Goal: Information Seeking & Learning: Check status

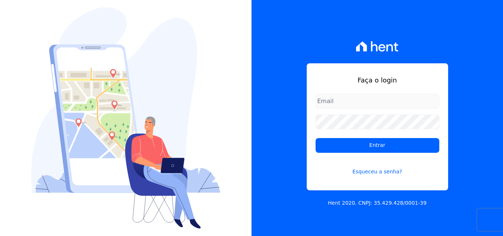
type input "[PERSON_NAME][EMAIL_ADDRESS][PERSON_NAME][DOMAIN_NAME]"
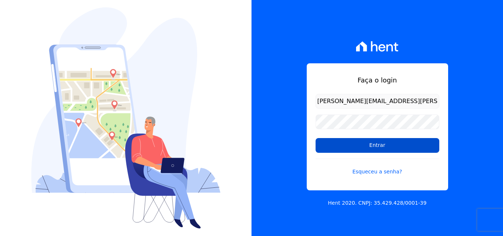
click at [339, 144] on input "Entrar" at bounding box center [377, 145] width 124 height 15
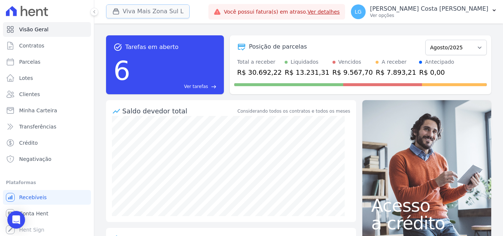
click at [140, 11] on button "Viva Mais Zona Sul L" at bounding box center [148, 11] width 84 height 14
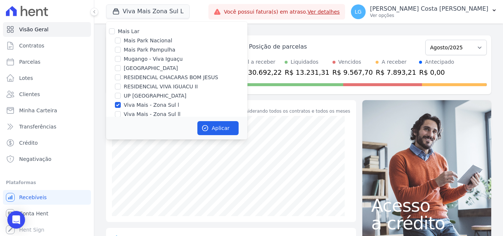
click at [131, 105] on label "Viva Mais - Zona Sul l" at bounding box center [151, 105] width 55 height 8
click at [121, 105] on input "Viva Mais - Zona Sul l" at bounding box center [118, 105] width 6 height 6
checkbox input "false"
click at [140, 59] on label "Mugango - Viva Iguaçu" at bounding box center [153, 59] width 59 height 8
click at [121, 59] on input "Mugango - Viva Iguaçu" at bounding box center [118, 59] width 6 height 6
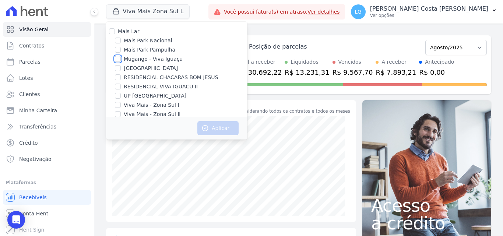
checkbox input "true"
click at [141, 86] on label "RESIDENCIAL VIVA IGUACU II" at bounding box center [161, 87] width 74 height 8
click at [121, 86] on input "RESIDENCIAL VIVA IGUACU II" at bounding box center [118, 87] width 6 height 6
checkbox input "true"
click at [228, 128] on button "Aplicar" at bounding box center [217, 128] width 41 height 14
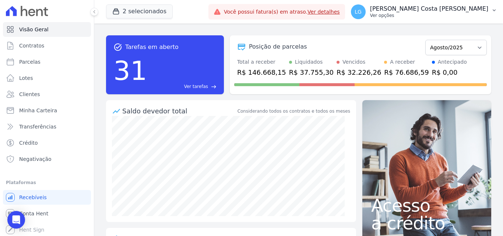
click at [414, 11] on p "[PERSON_NAME]" at bounding box center [429, 8] width 118 height 7
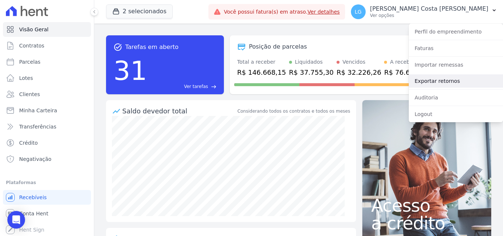
click at [425, 78] on link "Exportar retornos" at bounding box center [455, 80] width 94 height 13
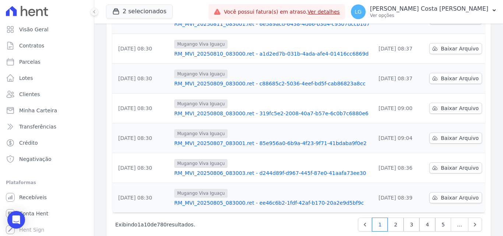
scroll to position [229, 0]
drag, startPoint x: 334, startPoint y: 183, endPoint x: 178, endPoint y: 144, distance: 160.7
click at [254, 163] on tbody "14/08/2025, 08:30 Mugango Viva Iguaçu RM_MVI_20250814_083000.ret - 6e97aebe-d66…" at bounding box center [298, 63] width 372 height 298
click at [450, 217] on span "…" at bounding box center [459, 224] width 18 height 14
click at [454, 217] on span "…" at bounding box center [459, 224] width 18 height 14
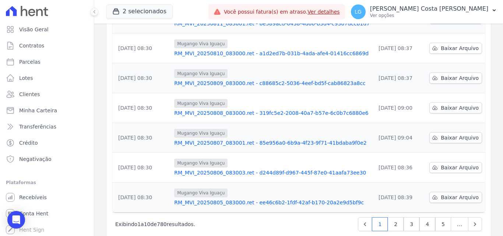
click at [455, 217] on span "…" at bounding box center [459, 224] width 18 height 14
click at [471, 220] on icon "Next" at bounding box center [474, 223] width 7 height 7
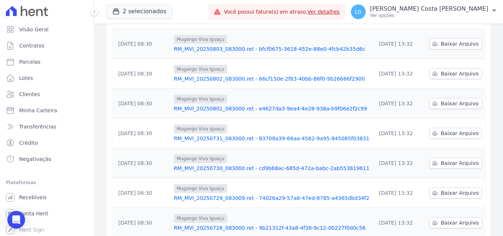
scroll to position [229, 0]
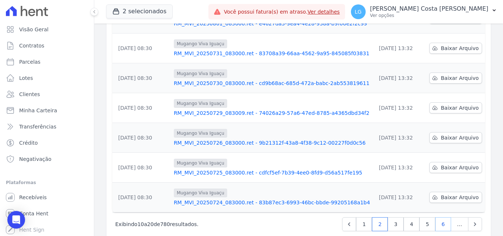
click at [443, 217] on link "6" at bounding box center [443, 224] width 16 height 14
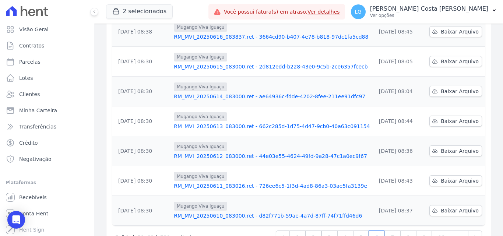
scroll to position [229, 0]
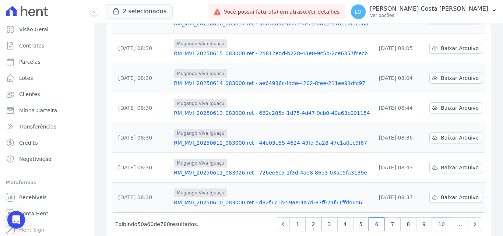
click at [439, 217] on link "10" at bounding box center [441, 224] width 19 height 14
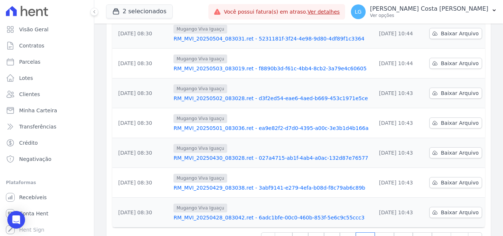
scroll to position [221, 0]
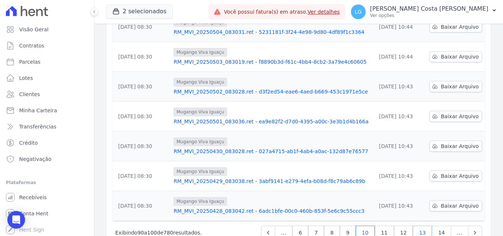
click at [420, 226] on link "13" at bounding box center [422, 233] width 19 height 14
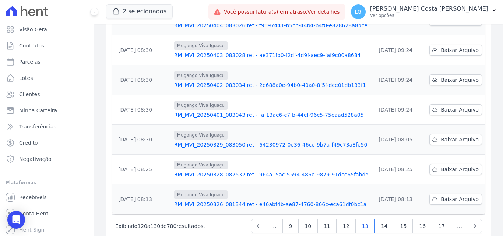
scroll to position [229, 0]
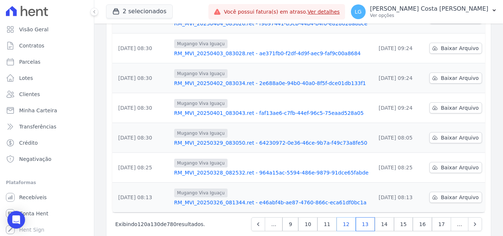
click at [348, 217] on link "12" at bounding box center [345, 224] width 19 height 14
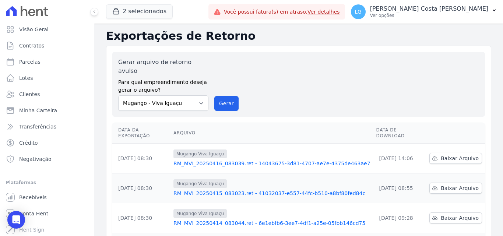
click at [217, 190] on link "RM_MVI_20250415_083023.ret - 41032037-e557-44fc-b510-a8bf80fed84c" at bounding box center [271, 193] width 197 height 7
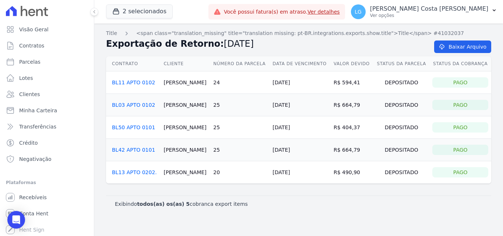
click at [276, 202] on div "Exibindo todos(as) os(as) 5 cobranca export items" at bounding box center [298, 203] width 367 height 7
click at [297, 201] on div "Exibindo todos(as) os(as) 5 cobranca export items" at bounding box center [298, 203] width 367 height 7
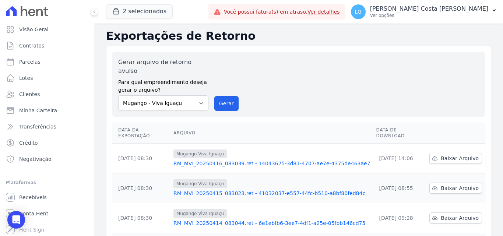
click at [206, 160] on link "RM_MVI_20250416_083039.ret - 14043675-3d81-4707-ae7e-4375de463ae7" at bounding box center [271, 163] width 197 height 7
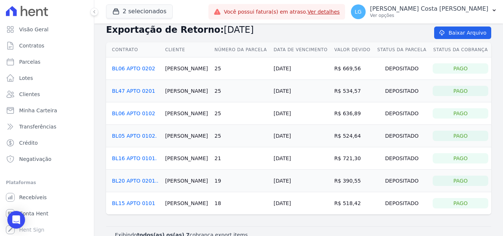
scroll to position [27, 0]
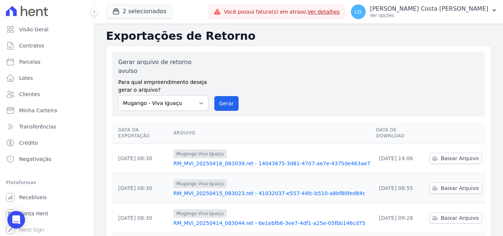
click at [243, 219] on link "RM_MVI_20250414_083044.ret - 6e1ebfb6-3ee7-4df1-a25e-05fbb146cd75" at bounding box center [271, 222] width 197 height 7
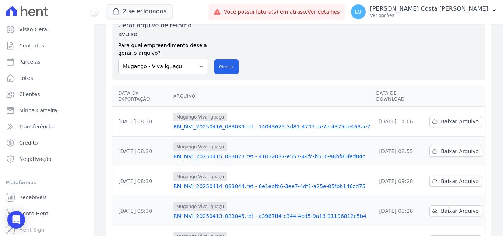
click at [235, 212] on link "RM_MVI_20250413_083045.ret - a3967ff4-c344-4cd5-9a18-91196812c5b4" at bounding box center [271, 215] width 197 height 7
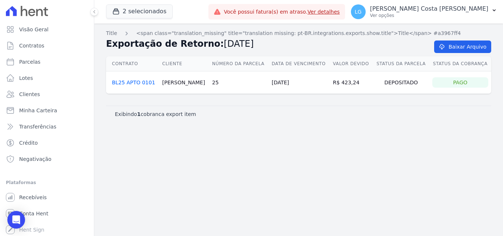
drag, startPoint x: 285, startPoint y: 82, endPoint x: 279, endPoint y: 77, distance: 8.6
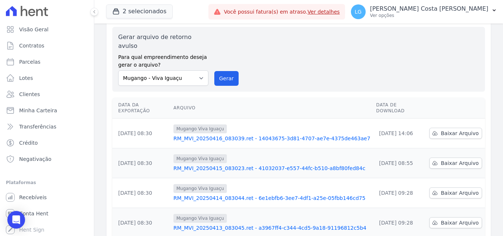
scroll to position [37, 0]
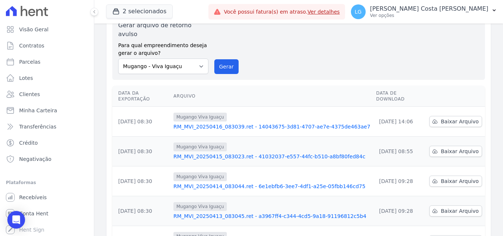
click at [218, 212] on link "RM_MVI_20250413_083045.ret - a3967ff4-c344-4cd5-9a18-91196812c5b4" at bounding box center [271, 215] width 197 height 7
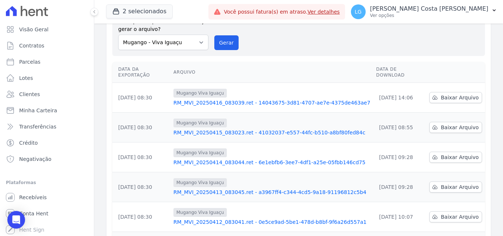
scroll to position [74, 0]
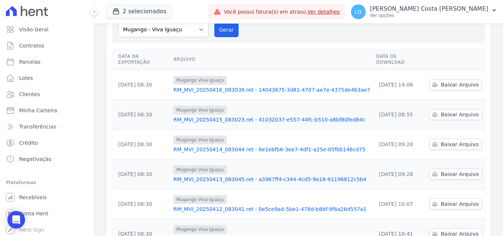
click at [220, 205] on link "RM_MVI_20250412_083041.ret - 0e5ce9ad-5be1-478d-b8bf-9f6a26d557a1" at bounding box center [271, 208] width 197 height 7
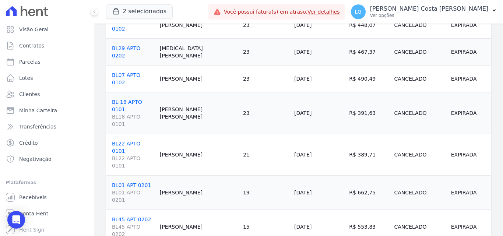
scroll to position [583, 0]
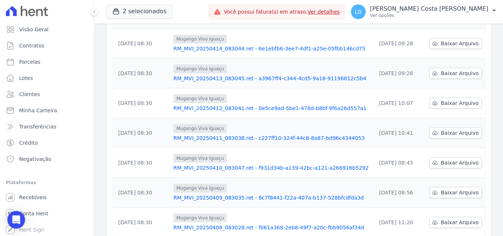
scroll to position [184, 0]
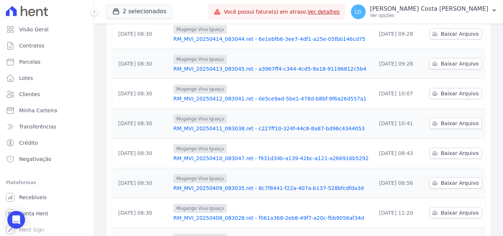
click at [207, 125] on link "RM_MVI_20250411_083038.ret - c227ff10-324f-44c8-8a87-bd96c4344053" at bounding box center [271, 128] width 197 height 7
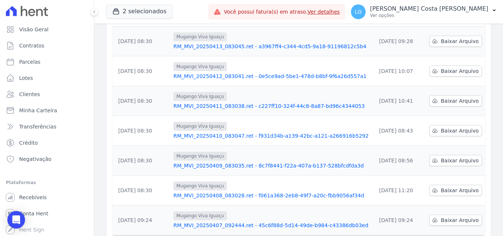
scroll to position [229, 0]
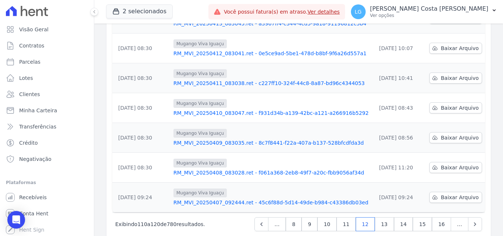
click at [249, 109] on link "RM_MVI_20250410_083047.ret - f931d34b-a139-42bc-a121-a266916b5292" at bounding box center [271, 112] width 197 height 7
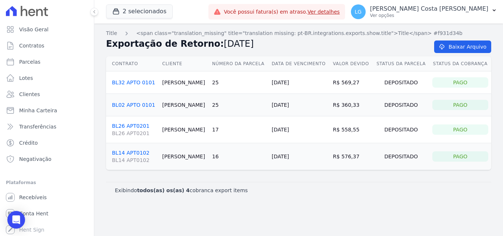
drag, startPoint x: 258, startPoint y: 153, endPoint x: 255, endPoint y: 146, distance: 7.7
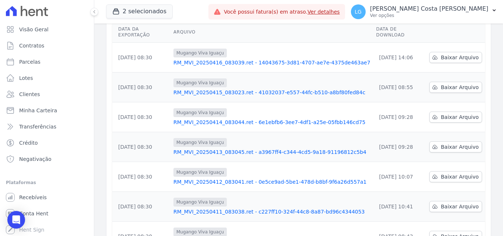
scroll to position [229, 0]
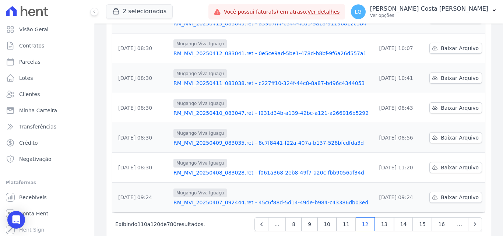
click at [227, 199] on link "RM_MVI_20250407_092444.ret - 45c6f88d-5d14-49de-b984-c43386db03ed" at bounding box center [271, 202] width 197 height 7
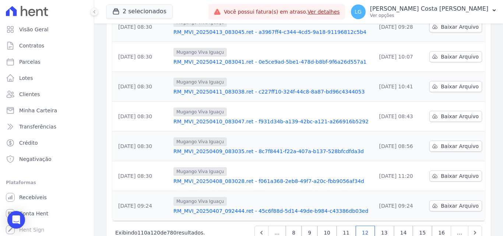
scroll to position [229, 0]
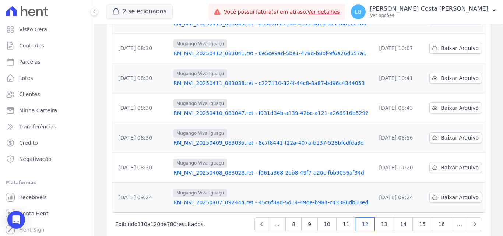
click at [232, 169] on link "RM_MVI_20250408_083028.ret - f061a368-2eb8-49f7-a20c-fbb9056af34d" at bounding box center [271, 172] width 197 height 7
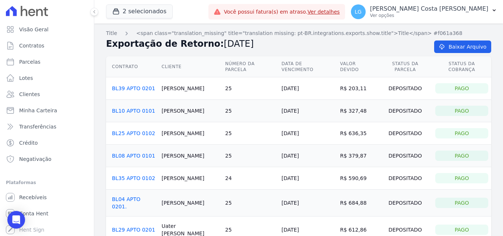
click at [142, 85] on link "BL39 APTO 0201" at bounding box center [133, 88] width 43 height 6
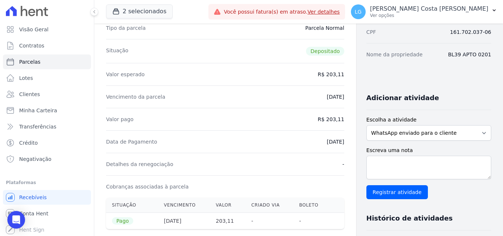
scroll to position [147, 0]
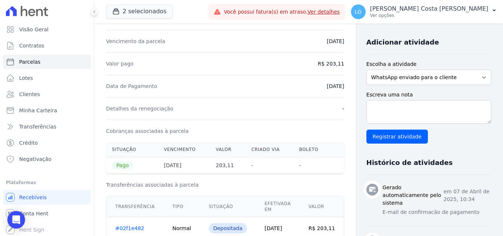
drag, startPoint x: 209, startPoint y: 95, endPoint x: 193, endPoint y: 86, distance: 18.1
click at [208, 95] on div "Data de Pagamento 07/04/2025" at bounding box center [225, 86] width 238 height 22
drag, startPoint x: 193, startPoint y: 86, endPoint x: 188, endPoint y: 81, distance: 7.0
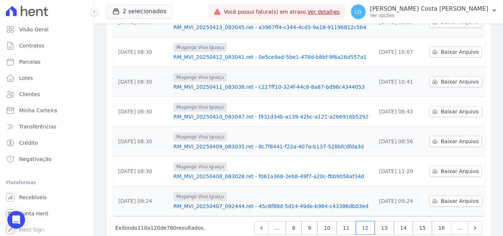
scroll to position [229, 0]
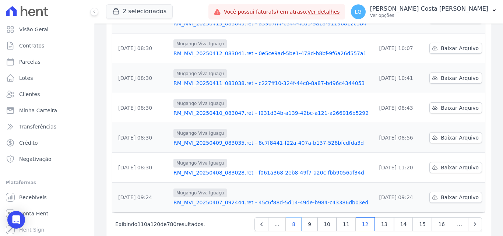
click at [301, 217] on link "8" at bounding box center [294, 224] width 16 height 14
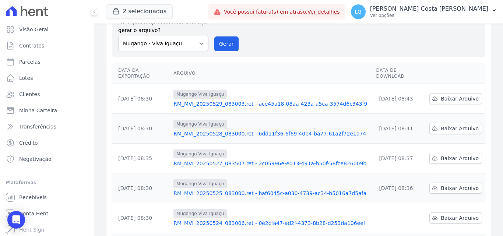
scroll to position [229, 0]
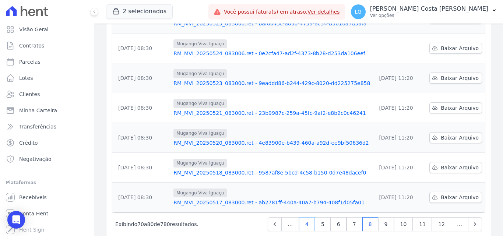
click at [303, 217] on link "4" at bounding box center [307, 224] width 16 height 14
click at [305, 217] on link "4" at bounding box center [307, 224] width 16 height 14
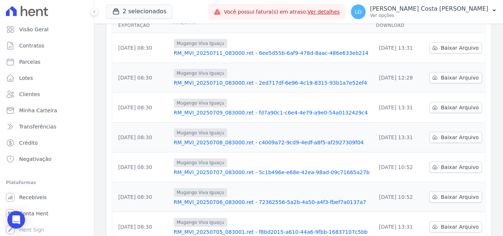
scroll to position [147, 0]
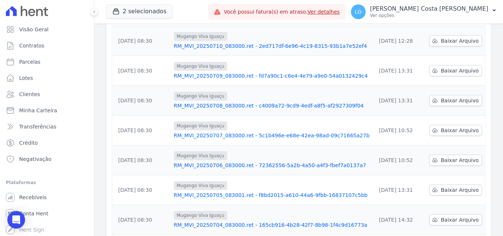
click at [216, 191] on link "RM_MVI_20250705_083001.ret - f8bd2015-a610-44a6-9fbb-16837107c5bb" at bounding box center [272, 194] width 196 height 7
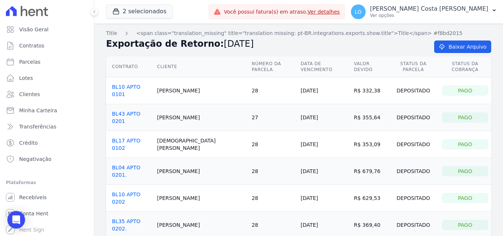
click at [275, 49] on h2 "Exportação de Retorno: 05/07/2025" at bounding box center [264, 43] width 316 height 13
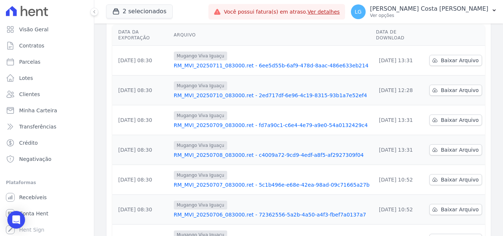
scroll to position [110, 0]
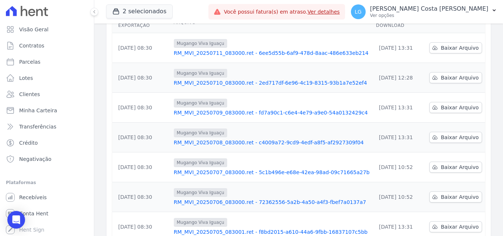
click at [206, 198] on link "RM_MVI_20250706_083000.ret - 72362556-5a2b-4a50-a4f3-fbef7a0137a7" at bounding box center [272, 201] width 196 height 7
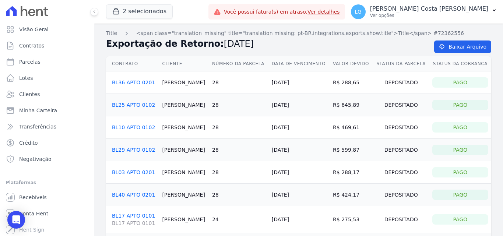
click at [121, 84] on link "BL36 APTO 0201" at bounding box center [133, 82] width 43 height 6
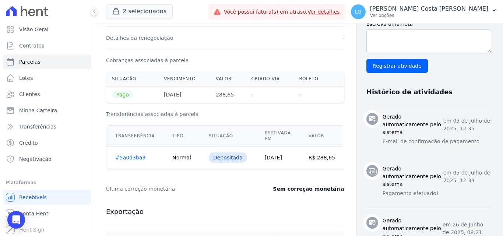
scroll to position [221, 0]
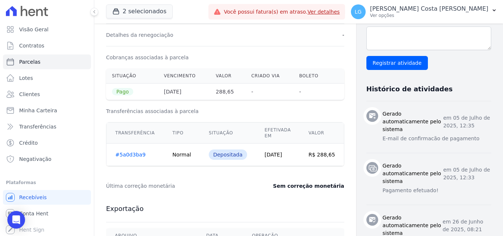
click at [277, 42] on div "Detalhes da renegociação -" at bounding box center [225, 35] width 238 height 22
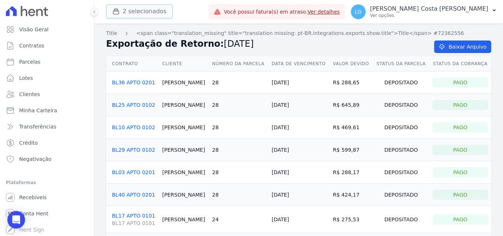
click at [148, 12] on button "2 selecionados" at bounding box center [139, 11] width 67 height 14
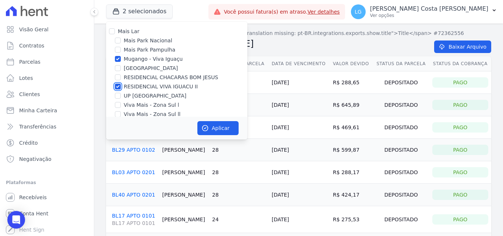
click at [120, 86] on input "RESIDENCIAL VIVA IGUACU II" at bounding box center [118, 87] width 6 height 6
checkbox input "false"
click at [119, 60] on input "Mugango - Viva Iguaçu" at bounding box center [118, 59] width 6 height 6
checkbox input "false"
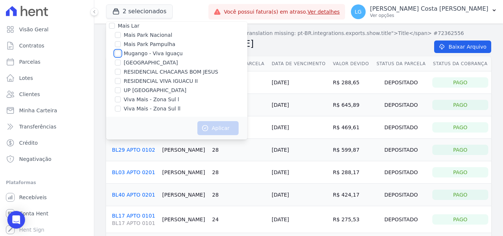
scroll to position [7, 0]
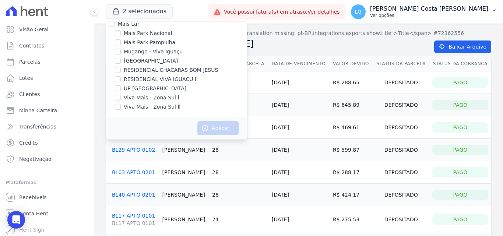
click at [414, 11] on p "[PERSON_NAME]" at bounding box center [429, 8] width 118 height 7
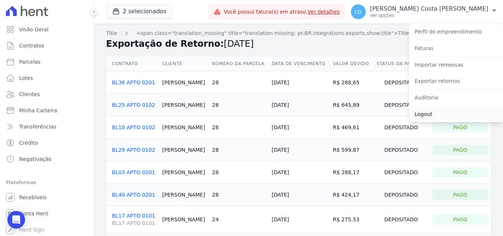
click at [430, 111] on link "Logout" at bounding box center [455, 113] width 94 height 13
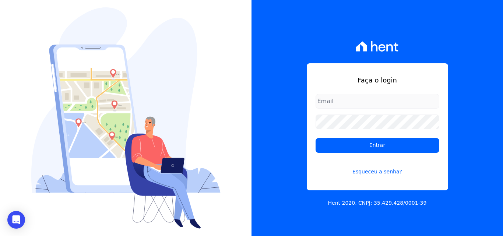
type input "[PERSON_NAME][EMAIL_ADDRESS][DOMAIN_NAME]"
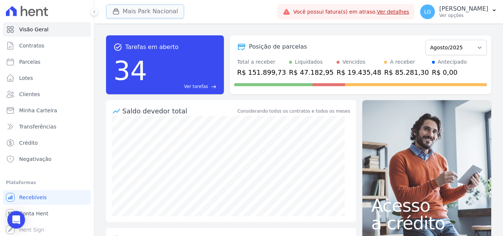
click at [162, 15] on button "Mais Park Nacional" at bounding box center [145, 11] width 78 height 14
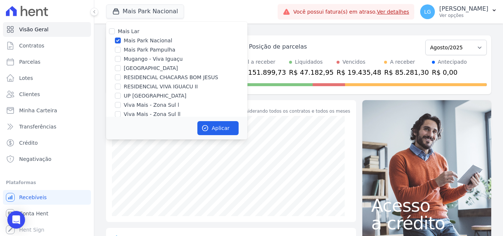
click at [128, 42] on label "Mais Park Nacional" at bounding box center [148, 41] width 49 height 8
click at [121, 42] on input "Mais Park Nacional" at bounding box center [118, 41] width 6 height 6
checkbox input "false"
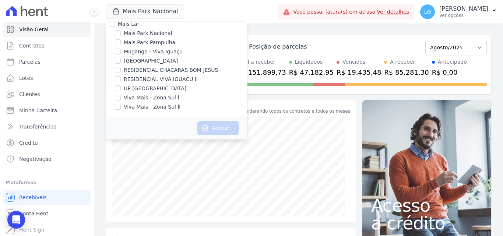
click at [149, 98] on label "Viva Mais - Zona Sul l" at bounding box center [151, 98] width 55 height 8
click at [121, 98] on input "Viva Mais - Zona Sul l" at bounding box center [118, 98] width 6 height 6
checkbox input "true"
click at [148, 109] on label "Viva Mais - Zona Sul ll" at bounding box center [152, 107] width 57 height 8
click at [121, 109] on input "Viva Mais - Zona Sul ll" at bounding box center [118, 107] width 6 height 6
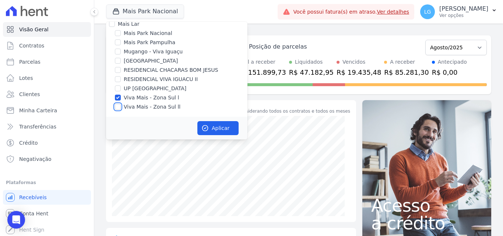
checkbox input "true"
click at [214, 128] on button "Aplicar" at bounding box center [217, 128] width 41 height 14
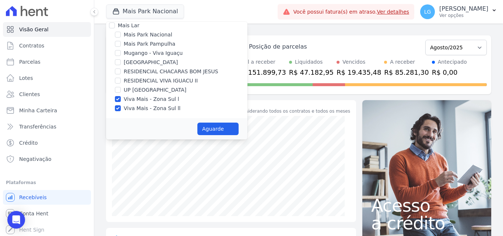
scroll to position [6, 0]
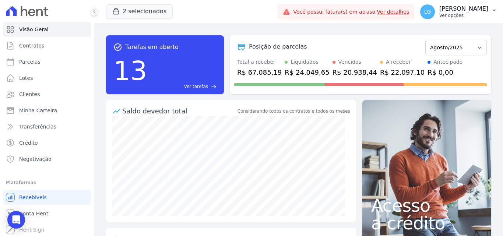
click at [439, 16] on p "Ver opções" at bounding box center [463, 16] width 49 height 6
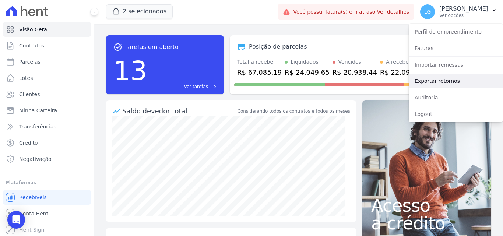
click at [439, 79] on link "Exportar retornos" at bounding box center [455, 80] width 94 height 13
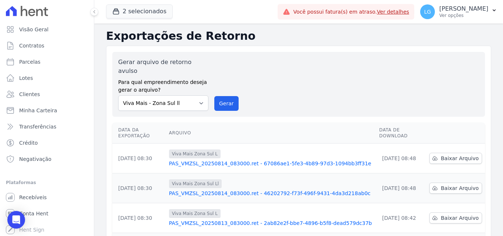
click at [226, 160] on link "PAS_VMZSL_20250814_083000.ret - 67086ae1-5fe3-4b89-97d3-1094bb3ff31e" at bounding box center [271, 163] width 204 height 7
click at [227, 190] on link "PAS_VMZSL_20250814_083000.ret - 46202792-f73f-496f-9431-4da3d218ab0c" at bounding box center [271, 193] width 204 height 7
click at [243, 219] on link "PAS_VMZSL_20250813_083000.ret - 2ab82e2f-bbe7-4896-b5f8-dead579dc37b" at bounding box center [271, 222] width 204 height 7
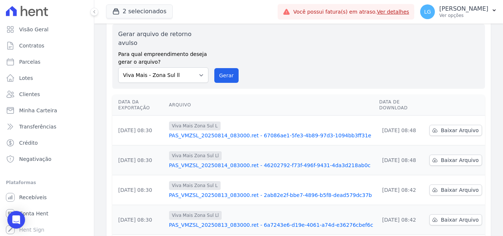
scroll to position [37, 0]
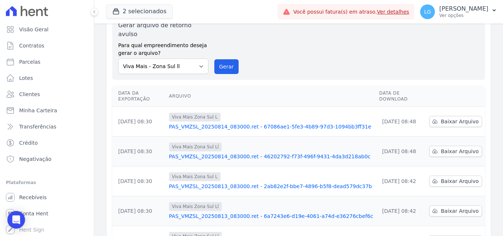
click at [213, 212] on link "PAS_VMZSL_20250813_083000.ret - 6a7243e6-d19e-4061-a74d-e36276cbef6c" at bounding box center [271, 215] width 204 height 7
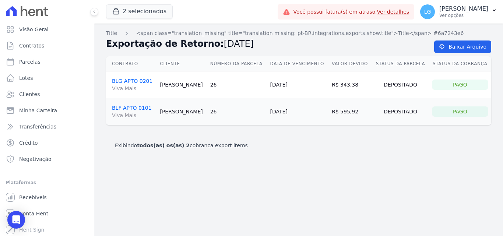
click at [233, 173] on div "Title <span class="translation_missing" title="translation missing: pt-BR.integ…" at bounding box center [298, 130] width 408 height 212
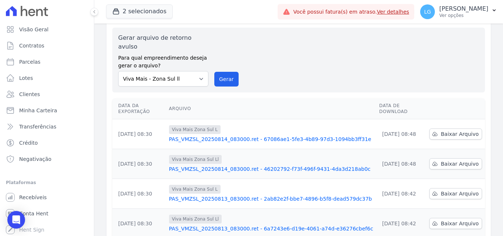
scroll to position [37, 0]
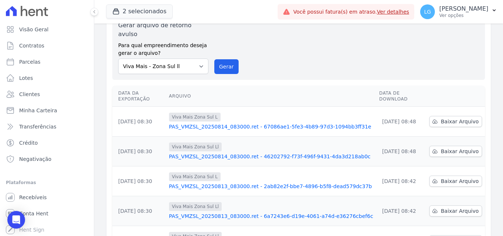
click at [226, 212] on link "PAS_VMZSL_20250813_083000.ret - 6a7243e6-d19e-4061-a74d-e36276cbef6c" at bounding box center [271, 215] width 204 height 7
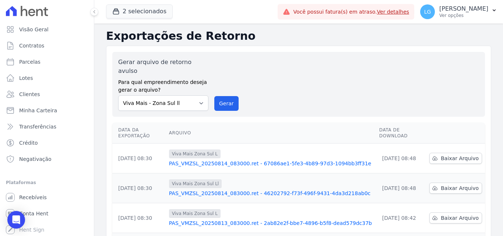
scroll to position [37, 0]
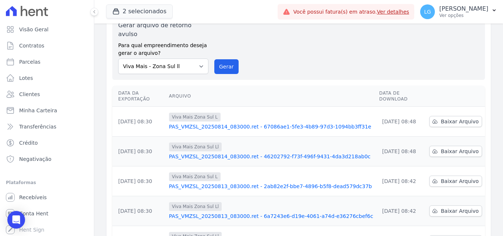
click at [222, 212] on link "PAS_VMZSL_20250813_083000.ret - 6a7243e6-d19e-4061-a74d-e36276cbef6c" at bounding box center [271, 215] width 204 height 7
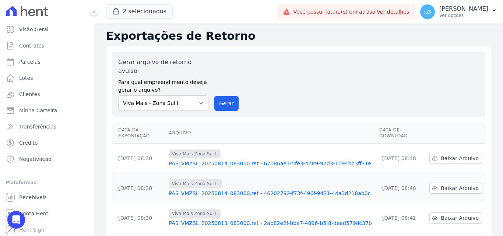
scroll to position [37, 0]
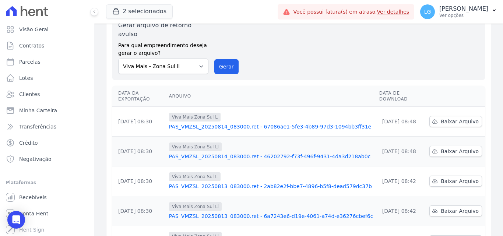
click at [230, 123] on link "PAS_VMZSL_20250814_083000.ret - 67086ae1-5fe3-4b89-97d3-1094bb3ff31e" at bounding box center [271, 126] width 204 height 7
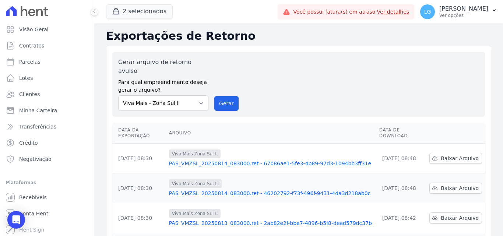
click at [196, 160] on link "PAS_VMZSL_20250814_083000.ret - 67086ae1-5fe3-4b89-97d3-1094bb3ff31e" at bounding box center [271, 163] width 204 height 7
click at [200, 190] on link "PAS_VMZSL_20250814_083000.ret - 46202792-f73f-496f-9431-4da3d218ab0c" at bounding box center [271, 193] width 204 height 7
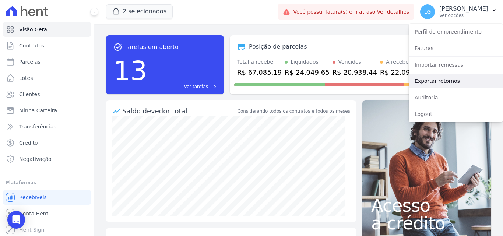
click at [424, 84] on link "Exportar retornos" at bounding box center [455, 80] width 94 height 13
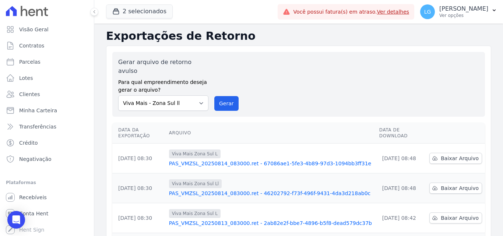
click at [212, 219] on link "PAS_VMZSL_20250813_083000.ret - 2ab82e2f-bbe7-4896-b5f8-dead579dc37b" at bounding box center [271, 222] width 204 height 7
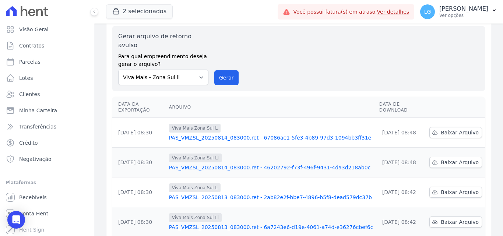
scroll to position [37, 0]
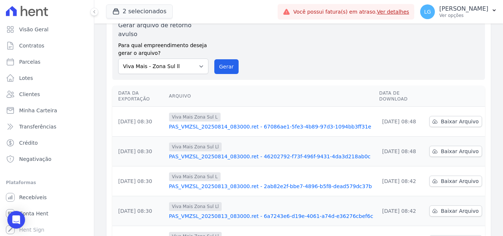
click at [214, 212] on link "PAS_VMZSL_20250813_083000.ret - 6a7243e6-d19e-4061-a74d-e36276cbef6c" at bounding box center [271, 215] width 204 height 7
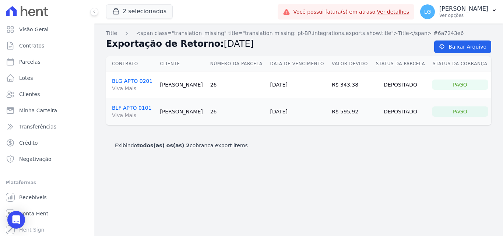
drag, startPoint x: 190, startPoint y: 176, endPoint x: 184, endPoint y: 167, distance: 10.9
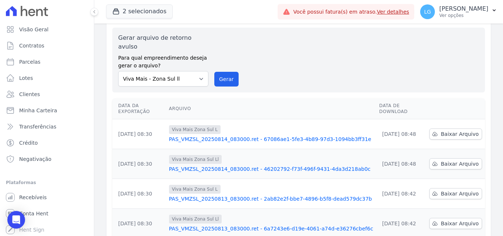
scroll to position [37, 0]
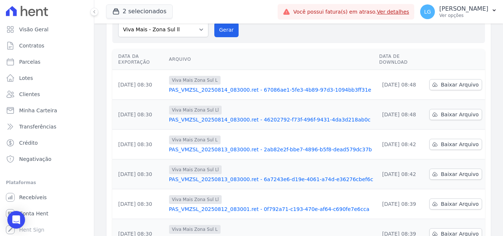
click at [212, 205] on link "PAS_VMZSL_20250812_083001.ret - 0f792a71-c193-470e-af64-c690fe7e6cca" at bounding box center [271, 208] width 204 height 7
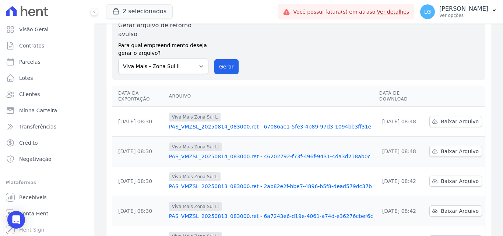
scroll to position [74, 0]
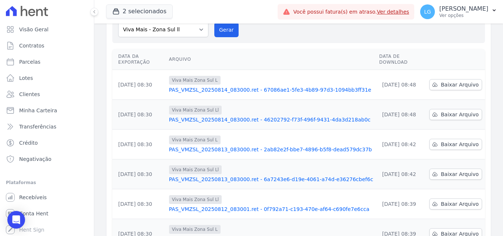
click at [205, 205] on link "PAS_VMZSL_20250812_083001.ret - 0f792a71-c193-470e-af64-c690fe7e6cca" at bounding box center [271, 208] width 204 height 7
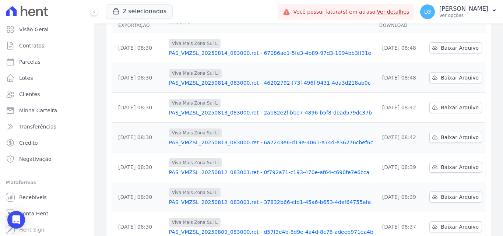
click at [198, 198] on link "PAS_VMZSL_20250812_083001.ret - 37832b66-cfd1-45a6-b653-4def64755afa" at bounding box center [271, 201] width 204 height 7
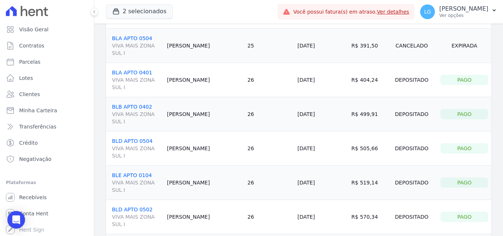
scroll to position [85, 0]
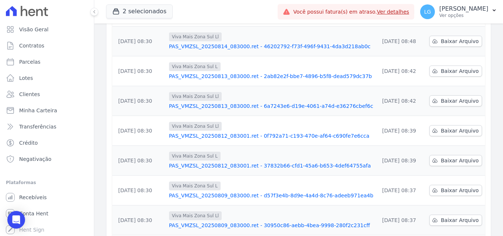
scroll to position [147, 0]
click at [195, 191] on link "PAS_VMZSL_20250809_083000.ret - d57f3e4b-8d9e-4a4d-8c76-adeeb971ea4b" at bounding box center [271, 194] width 204 height 7
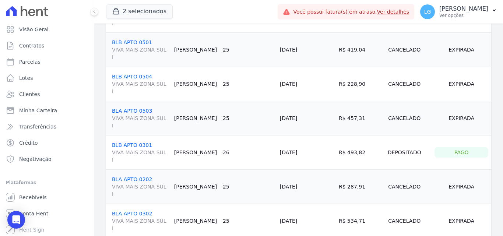
scroll to position [353, 0]
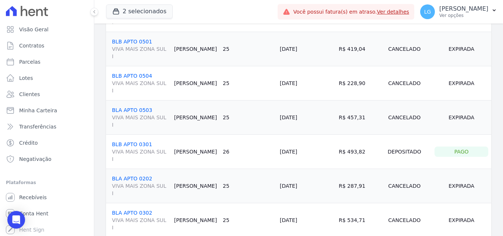
click at [236, 211] on div "Title <span class="translation_missing" title="translation missing: pt-BR.integ…" at bounding box center [298, 14] width 408 height 689
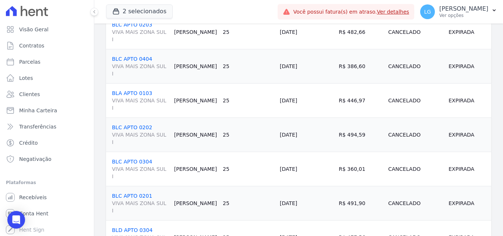
click at [141, 159] on link "BLC APTO 0304 VIVA MAIS ZONA SUL I" at bounding box center [140, 169] width 56 height 21
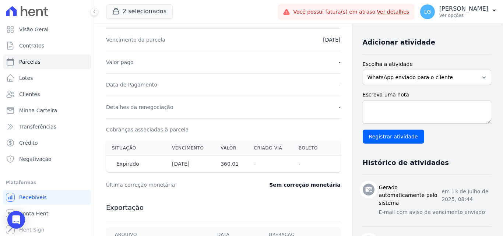
scroll to position [110, 0]
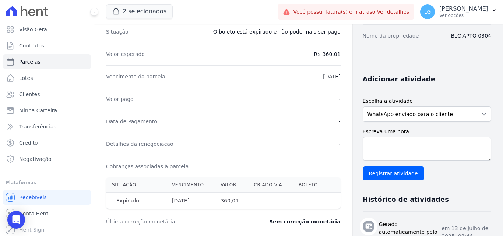
click at [255, 133] on div "Detalhes da renegociação -" at bounding box center [223, 143] width 234 height 22
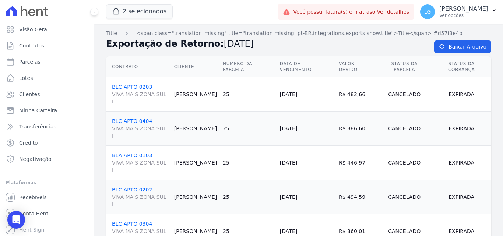
drag, startPoint x: 255, startPoint y: 130, endPoint x: 254, endPoint y: 124, distance: 5.9
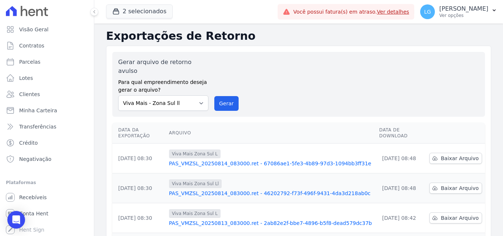
click at [234, 160] on link "PAS_VMZSL_20250814_083000.ret - 67086ae1-5fe3-4b89-97d3-1094bb3ff31e" at bounding box center [271, 163] width 204 height 7
click at [229, 190] on link "PAS_VMZSL_20250814_083000.ret - 46202792-f73f-496f-9431-4da3d218ab0c" at bounding box center [271, 193] width 204 height 7
click at [232, 219] on link "PAS_VMZSL_20250813_083000.ret - 2ab82e2f-bbe7-4896-b5f8-dead579dc37b" at bounding box center [271, 222] width 204 height 7
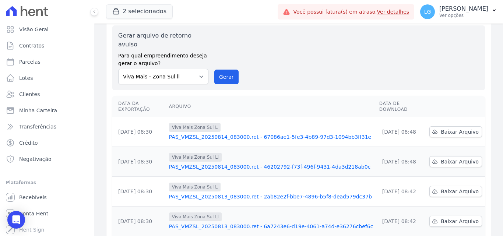
scroll to position [74, 0]
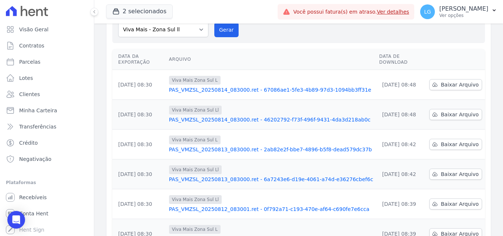
click at [244, 176] on link "PAS_VMZSL_20250813_083000.ret - 6a7243e6-d19e-4061-a74d-e36276cbef6c" at bounding box center [271, 179] width 204 height 7
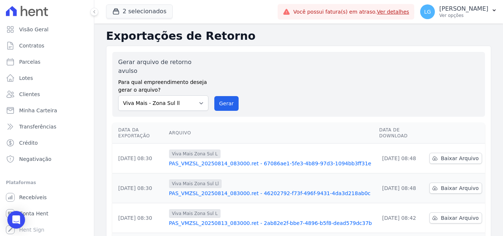
click at [214, 212] on td "Viva Mais Zona Sul L PAS_VMZSL_20250813_083000.ret - 2ab82e2f-bbe7-4896-b5f8-de…" at bounding box center [271, 218] width 210 height 30
click at [214, 219] on link "PAS_VMZSL_20250813_083000.ret - 2ab82e2f-bbe7-4896-b5f8-dead579dc37b" at bounding box center [271, 222] width 204 height 7
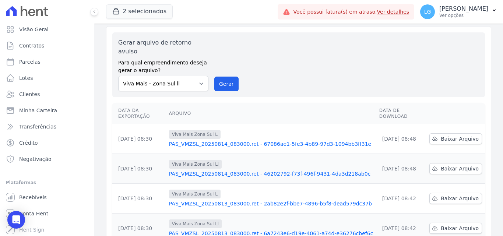
scroll to position [37, 0]
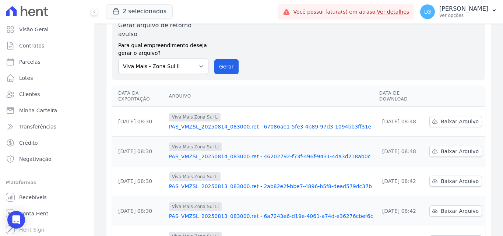
click at [203, 212] on link "PAS_VMZSL_20250813_083000.ret - 6a7243e6-d19e-4061-a74d-e36276cbef6c" at bounding box center [271, 215] width 204 height 7
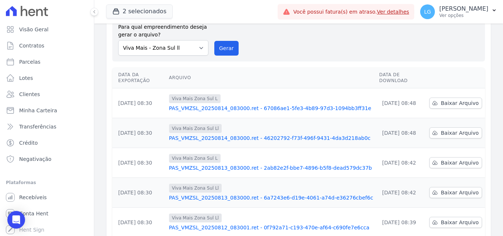
scroll to position [74, 0]
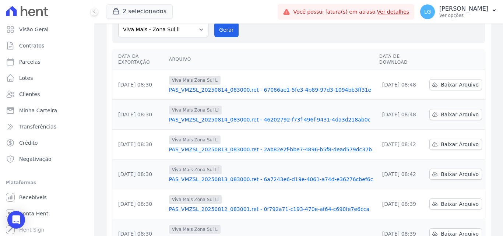
click at [195, 205] on link "PAS_VMZSL_20250812_083001.ret - 0f792a71-c193-470e-af64-c690fe7e6cca" at bounding box center [271, 208] width 204 height 7
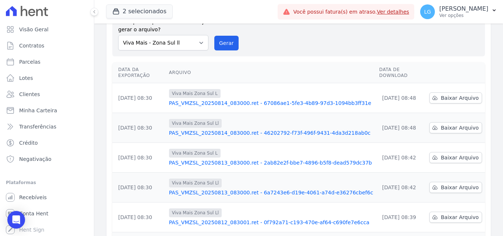
scroll to position [74, 0]
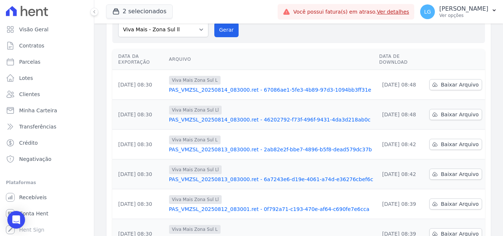
click at [201, 235] on link "PAS_VMZSL_20250812_083001.ret - 37832b66-cfd1-45a6-b653-4def64755afa" at bounding box center [271, 238] width 204 height 7
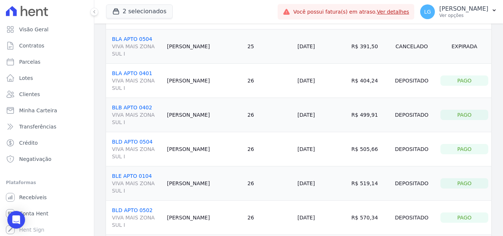
scroll to position [85, 0]
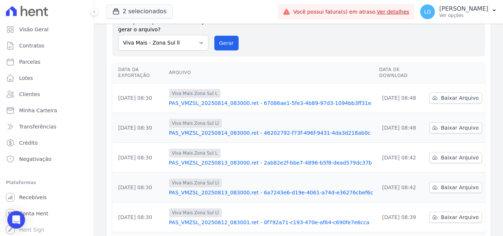
scroll to position [74, 0]
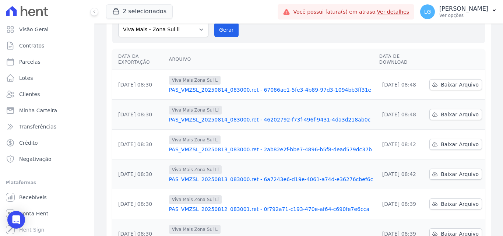
click at [202, 235] on link "PAS_VMZSL_20250812_083001.ret - 37832b66-cfd1-45a6-b653-4def64755afa" at bounding box center [271, 238] width 204 height 7
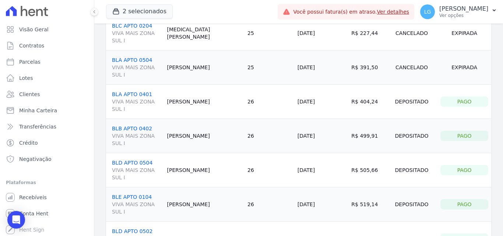
scroll to position [74, 0]
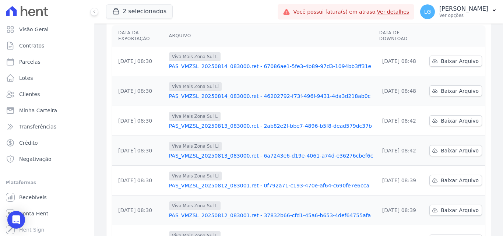
scroll to position [110, 0]
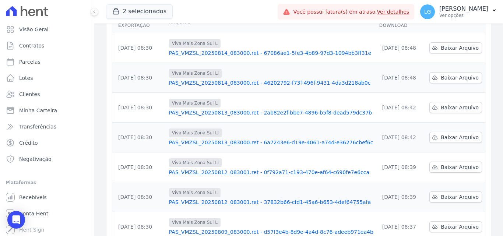
click at [195, 228] on link "PAS_VMZSL_20250809_083000.ret - d57f3e4b-8d9e-4a4d-8c76-adeeb971ea4b" at bounding box center [271, 231] width 204 height 7
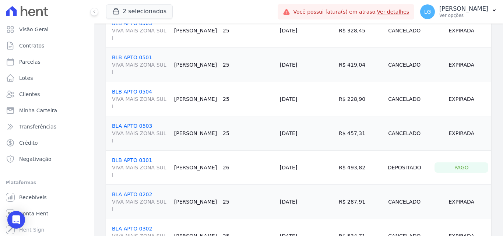
scroll to position [353, 0]
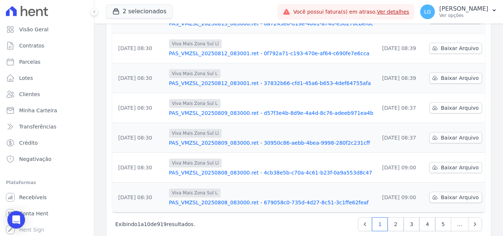
scroll to position [1, 0]
click at [36, 210] on span "Conta Hent" at bounding box center [33, 212] width 29 height 7
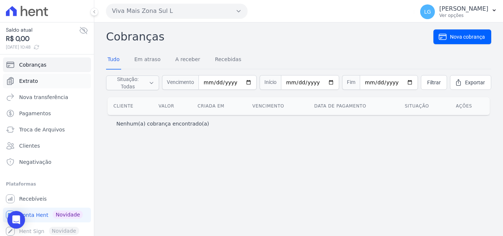
click at [60, 82] on link "Extrato" at bounding box center [47, 81] width 88 height 15
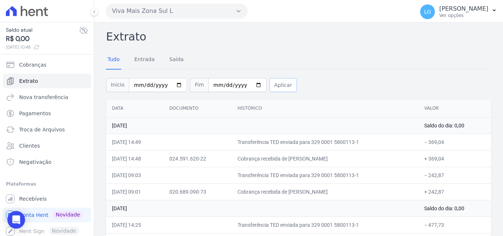
click at [277, 85] on button "Aplicar" at bounding box center [282, 85] width 27 height 14
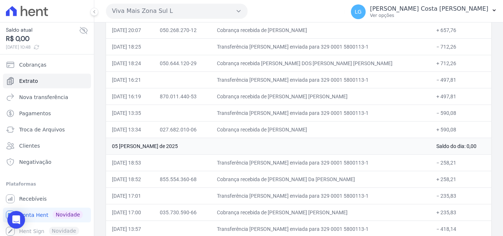
scroll to position [29, 0]
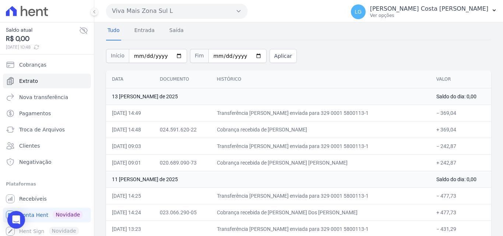
click at [168, 17] on button "Viva Mais Zona Sul L" at bounding box center [176, 11] width 141 height 15
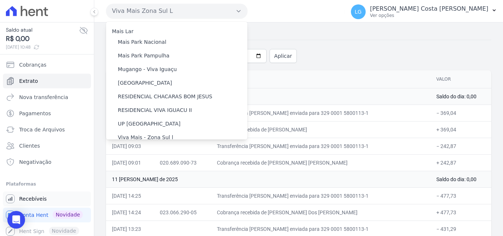
click at [38, 199] on span "Recebíveis" at bounding box center [33, 198] width 28 height 7
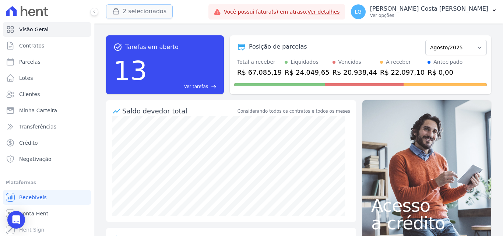
click at [146, 6] on button "2 selecionados" at bounding box center [139, 11] width 67 height 14
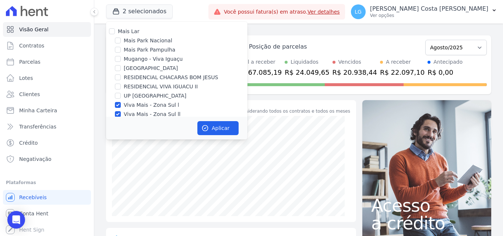
click at [158, 108] on label "Viva Mais - Zona Sul l" at bounding box center [151, 105] width 55 height 8
click at [121, 108] on input "Viva Mais - Zona Sul l" at bounding box center [118, 105] width 6 height 6
checkbox input "false"
click at [156, 113] on label "Viva Mais - Zona Sul ll" at bounding box center [152, 114] width 57 height 8
click at [121, 113] on input "Viva Mais - Zona Sul ll" at bounding box center [118, 114] width 6 height 6
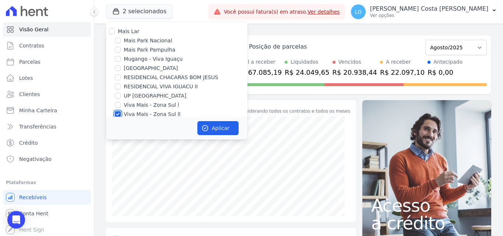
checkbox input "false"
click at [144, 84] on label "RESIDENCIAL VIVA IGUACU II" at bounding box center [161, 86] width 74 height 8
click at [121, 84] on input "RESIDENCIAL VIVA IGUACU II" at bounding box center [118, 86] width 6 height 6
checkbox input "true"
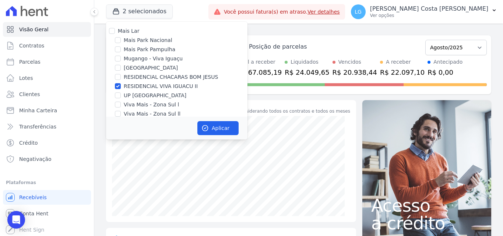
click at [145, 57] on label "Mugango - Viva Iguaçu" at bounding box center [153, 59] width 59 height 8
click at [121, 57] on input "Mugango - Viva Iguaçu" at bounding box center [118, 59] width 6 height 6
checkbox input "true"
click at [223, 127] on button "Aplicar" at bounding box center [217, 128] width 41 height 14
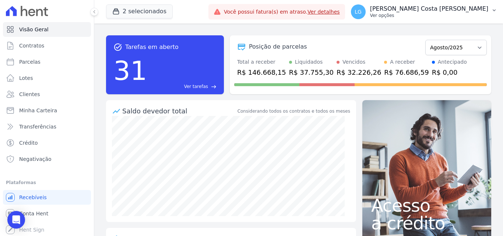
click at [406, 15] on p "Ver opções" at bounding box center [429, 16] width 118 height 6
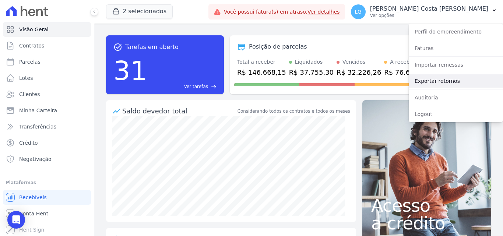
click at [429, 84] on link "Exportar retornos" at bounding box center [455, 80] width 94 height 13
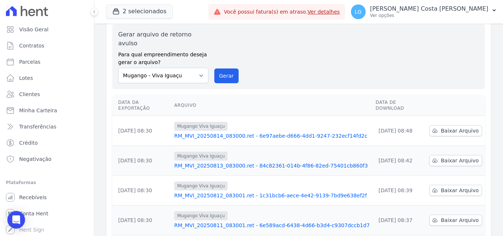
scroll to position [74, 0]
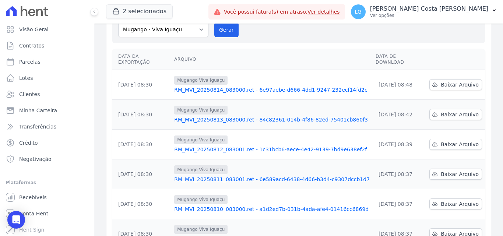
click at [190, 205] on link "RM_MVI_20250810_083000.ret - a1d2ed7b-031b-4ada-afe4-01416cc6869d" at bounding box center [271, 208] width 195 height 7
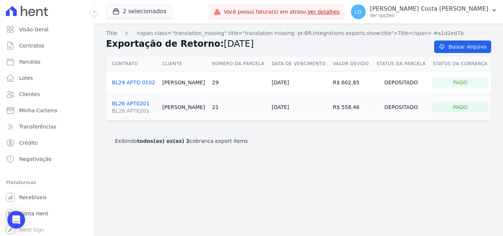
click at [227, 190] on div "Title <span class="translation_missing" title="translation missing: pt-BR.integ…" at bounding box center [298, 130] width 408 height 212
click at [200, 200] on div "Title <span class="translation_missing" title="translation missing: pt-BR.integ…" at bounding box center [298, 130] width 408 height 212
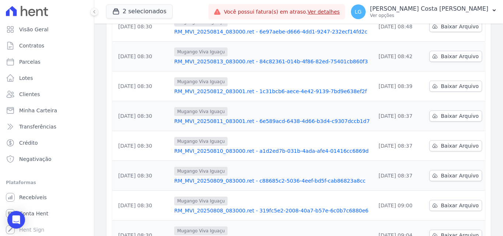
scroll to position [147, 0]
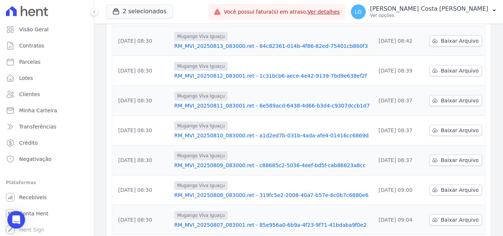
click at [210, 132] on link "RM_MVI_20250810_083000.ret - a1d2ed7b-031b-4ada-afe4-01416cc6869d" at bounding box center [271, 135] width 195 height 7
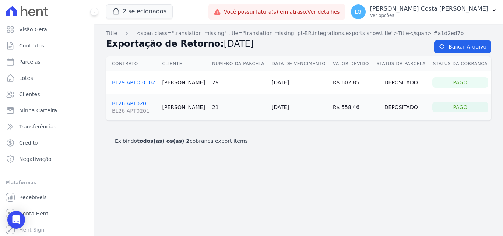
drag, startPoint x: 257, startPoint y: 124, endPoint x: 253, endPoint y: 123, distance: 4.2
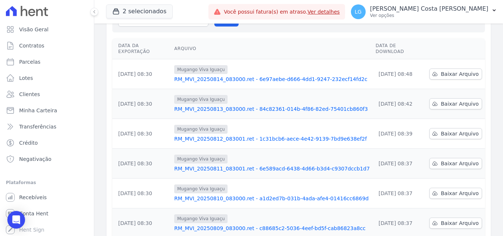
scroll to position [184, 0]
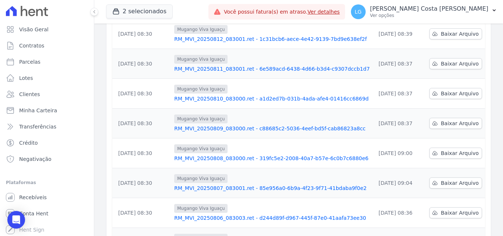
click at [219, 125] on link "RM_MVI_20250809_083000.ret - c88685c2-5036-4eef-bd5f-cab86823a8cc" at bounding box center [271, 128] width 195 height 7
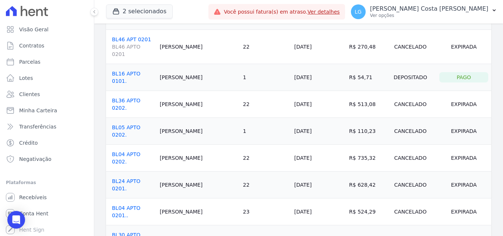
scroll to position [626, 0]
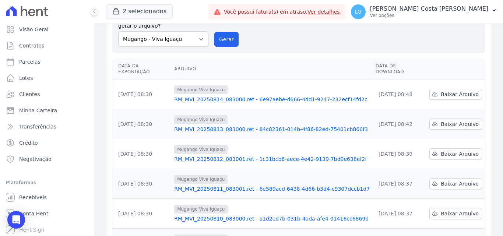
scroll to position [74, 0]
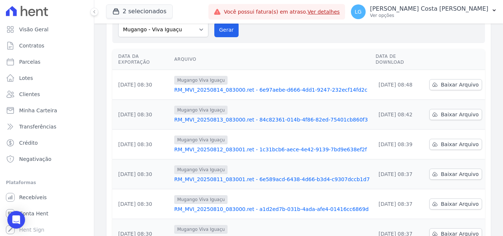
click at [218, 176] on link "RM_MVI_20250811_083001.ret - 6e589acd-6438-4d66-b3d4-c9307dccb1d7" at bounding box center [271, 179] width 195 height 7
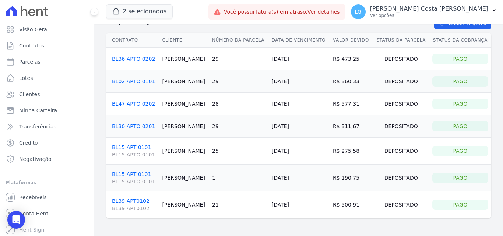
scroll to position [40, 0]
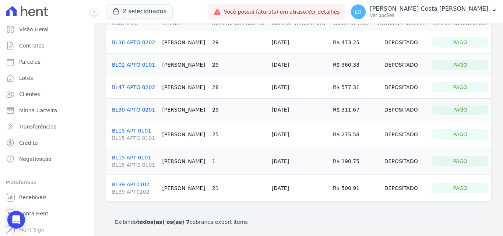
drag, startPoint x: 300, startPoint y: 35, endPoint x: 295, endPoint y: 35, distance: 5.5
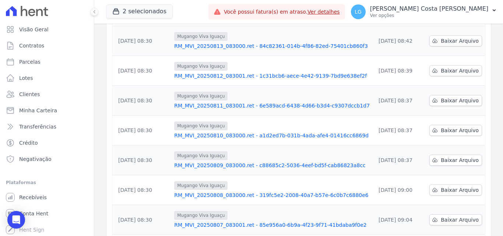
scroll to position [110, 0]
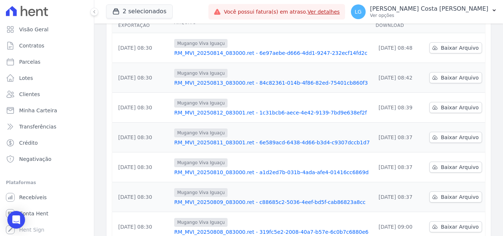
click at [216, 109] on link "RM_MVI_20250812_083001.ret - 1c31bcb6-aece-4e42-9139-7bd9e638ef2f" at bounding box center [271, 112] width 195 height 7
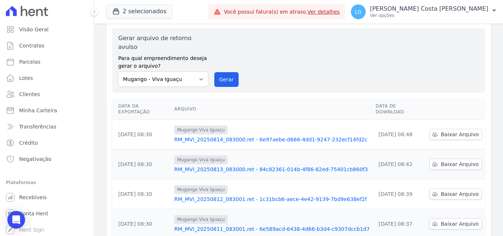
scroll to position [37, 0]
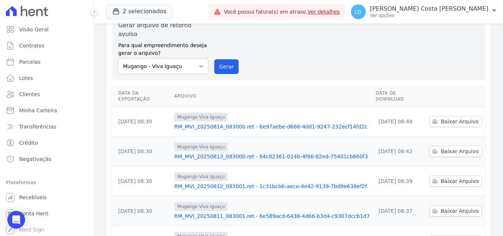
click at [241, 183] on link "RM_MVI_20250812_083001.ret - 1c31bcb6-aece-4e42-9139-7bd9e638ef2f" at bounding box center [271, 186] width 195 height 7
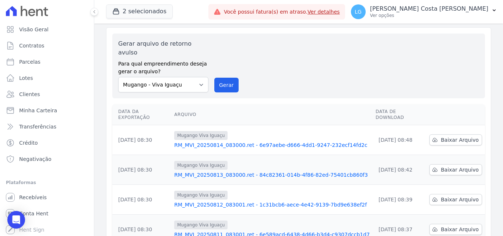
scroll to position [37, 0]
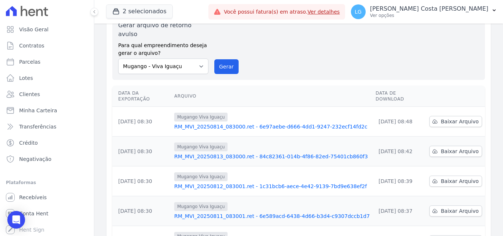
click at [239, 212] on link "RM_MVI_20250811_083001.ret - 6e589acd-6438-4d66-b3d4-c9307dccb1d7" at bounding box center [271, 215] width 195 height 7
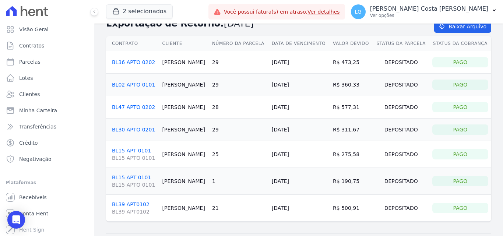
scroll to position [40, 0]
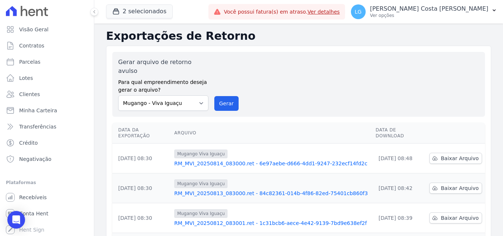
click at [226, 190] on link "RM_MVI_20250813_083000.ret - 84c82361-014b-4f86-82ed-75401cb860f3" at bounding box center [271, 193] width 195 height 7
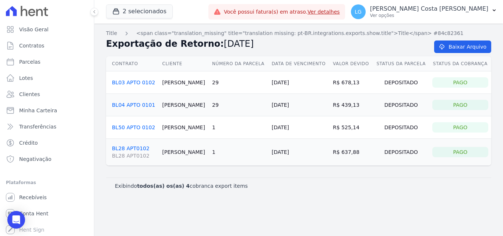
drag, startPoint x: 276, startPoint y: 93, endPoint x: 269, endPoint y: 91, distance: 7.7
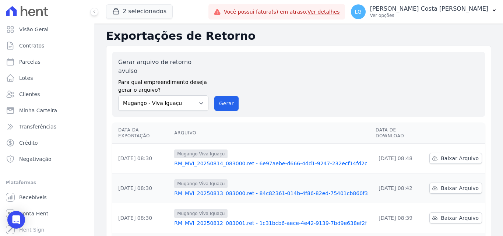
click at [237, 160] on link "RM_MVI_20250814_083000.ret - 6e97aebe-d666-4dd1-9247-232ecf14fd2c" at bounding box center [271, 163] width 195 height 7
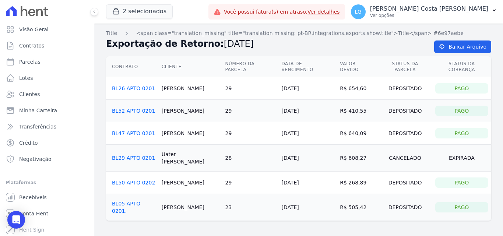
drag, startPoint x: 271, startPoint y: 85, endPoint x: 262, endPoint y: 73, distance: 14.9
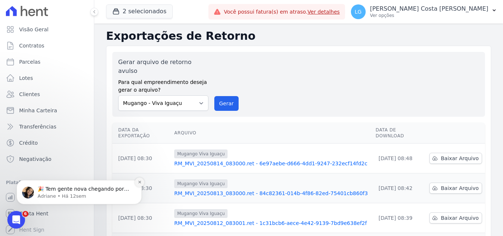
click at [139, 181] on icon "Dismiss notification" at bounding box center [140, 182] width 4 height 4
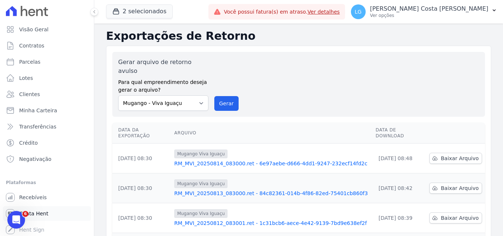
click at [42, 211] on span "Conta Hent" at bounding box center [33, 213] width 29 height 7
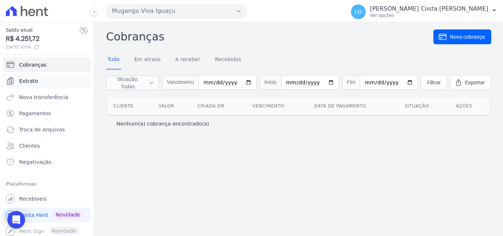
click at [32, 83] on span "Extrato" at bounding box center [28, 80] width 19 height 7
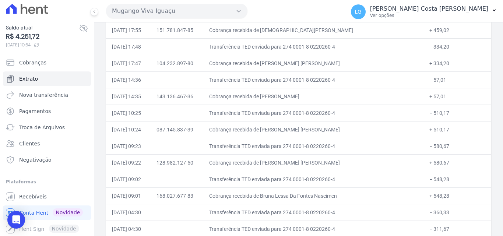
scroll to position [3, 0]
click at [423, 130] on td "+ 510,17" at bounding box center [457, 129] width 68 height 17
drag, startPoint x: 417, startPoint y: 128, endPoint x: 438, endPoint y: 127, distance: 20.3
click at [438, 127] on td "+ 510,17" at bounding box center [457, 129] width 68 height 17
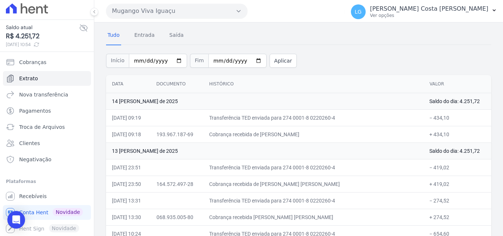
scroll to position [0, 0]
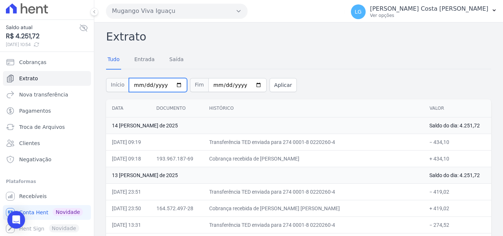
click at [164, 86] on input "2025-08-01" at bounding box center [158, 85] width 58 height 14
type input "2025-08-01"
type input "[DATE]"
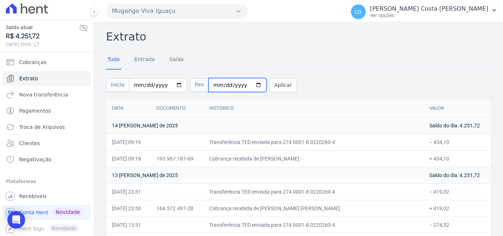
click at [211, 87] on input "2025-08-14" at bounding box center [237, 85] width 58 height 14
type input "2025-08-15"
type input "[DATE]"
click at [269, 80] on button "Aplicar" at bounding box center [282, 85] width 27 height 14
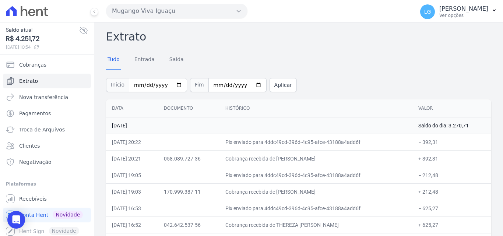
click at [358, 80] on div "Início [DATE] Fim [DATE] Aplicar" at bounding box center [298, 84] width 385 height 31
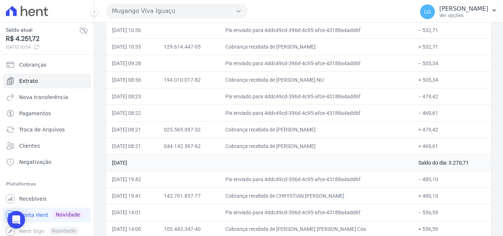
scroll to position [1089, 0]
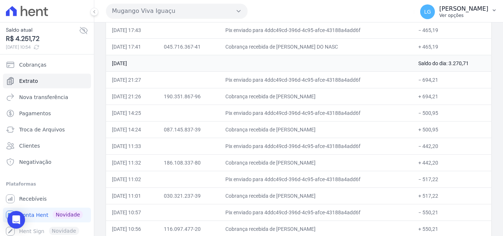
click at [447, 7] on p "[PERSON_NAME]" at bounding box center [463, 8] width 49 height 7
click at [431, 33] on link "Logout" at bounding box center [455, 31] width 94 height 13
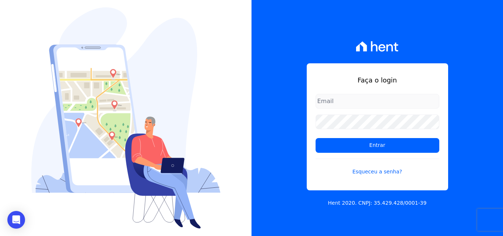
type input "[PERSON_NAME][EMAIL_ADDRESS][DOMAIN_NAME]"
